Goal: Find specific page/section: Find specific page/section

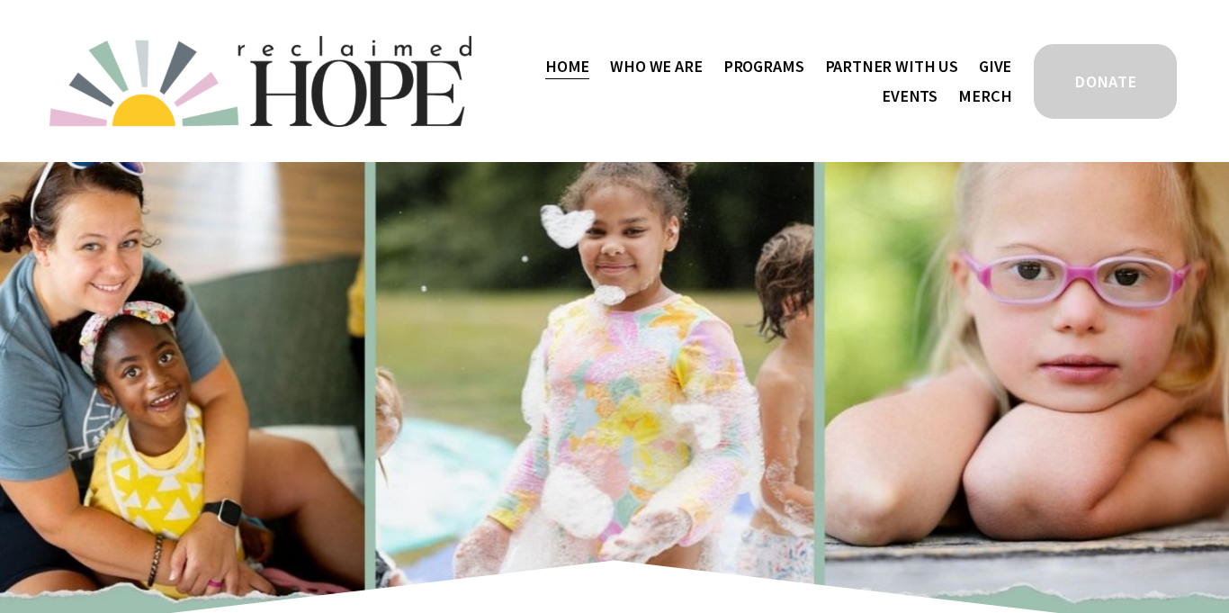
click at [0, 0] on span "Staff & Board" at bounding box center [0, 0] width 0 height 0
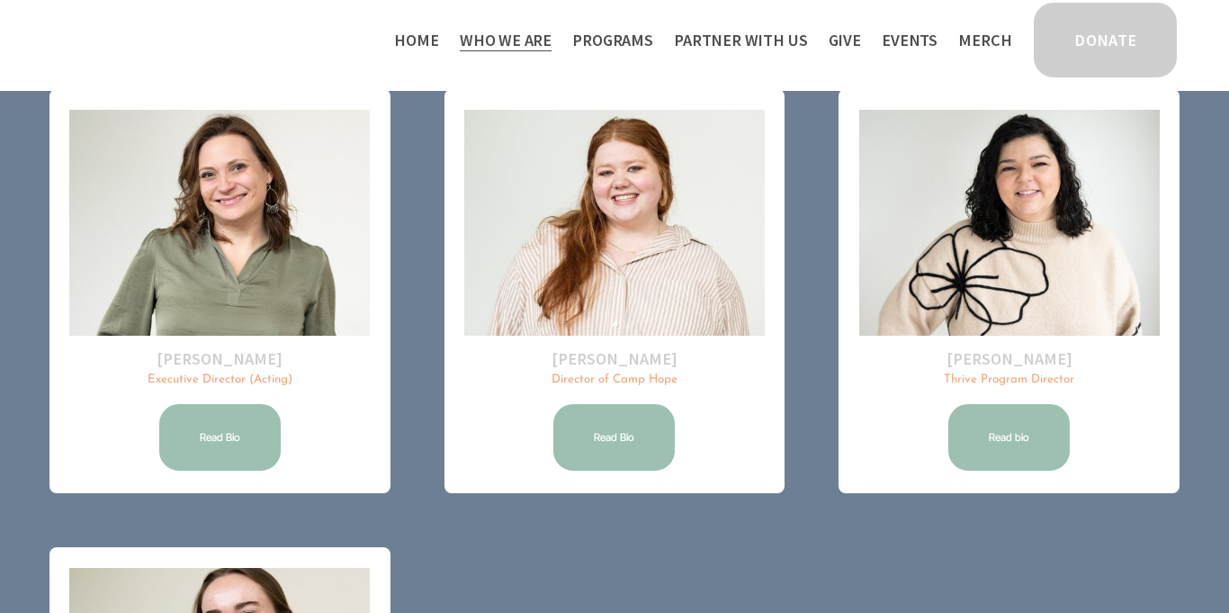
scroll to position [252, 0]
